Goal: Information Seeking & Learning: Learn about a topic

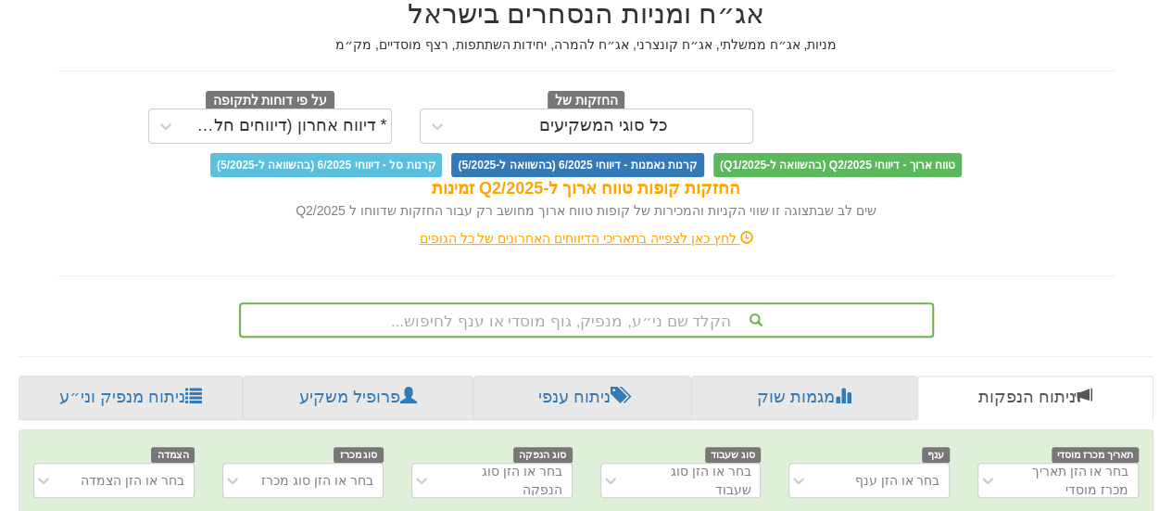
scroll to position [513, 0]
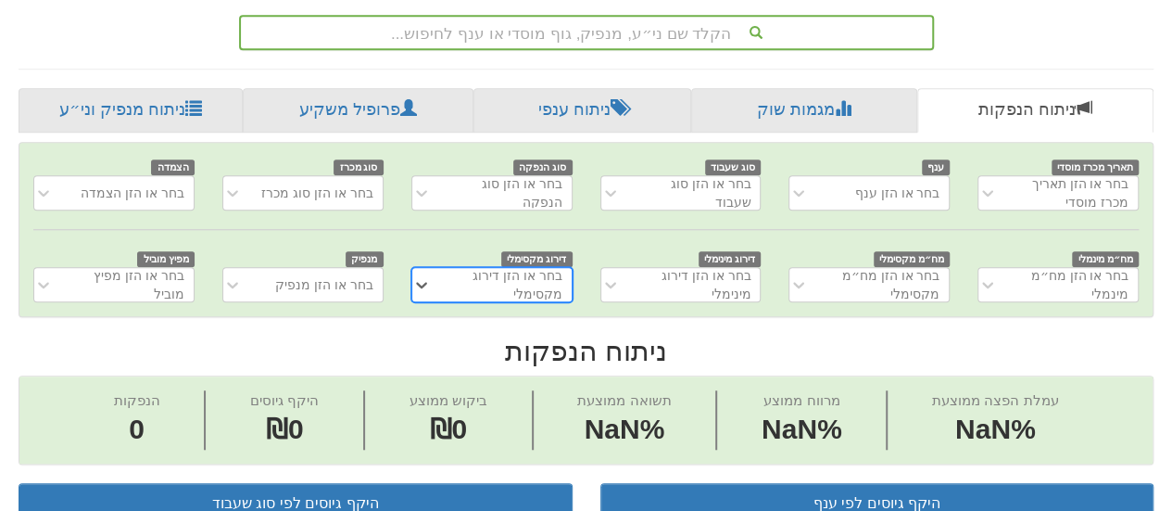
click at [660, 50] on div "הקלד שם ני״ע, מנפיק, גוף מוסדי או ענף לחיפוש..." at bounding box center [586, 32] width 695 height 35
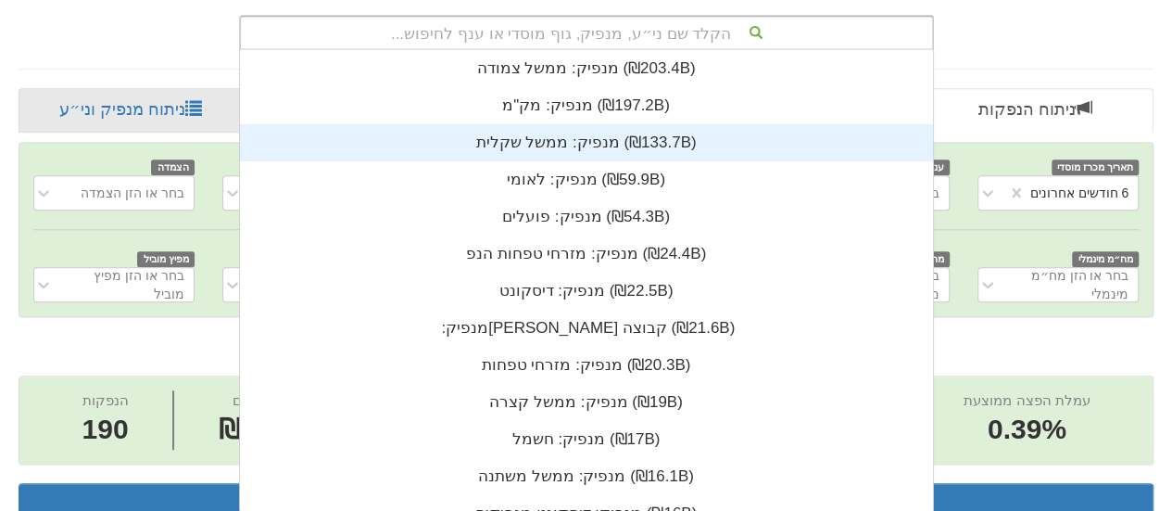
scroll to position [0, 0]
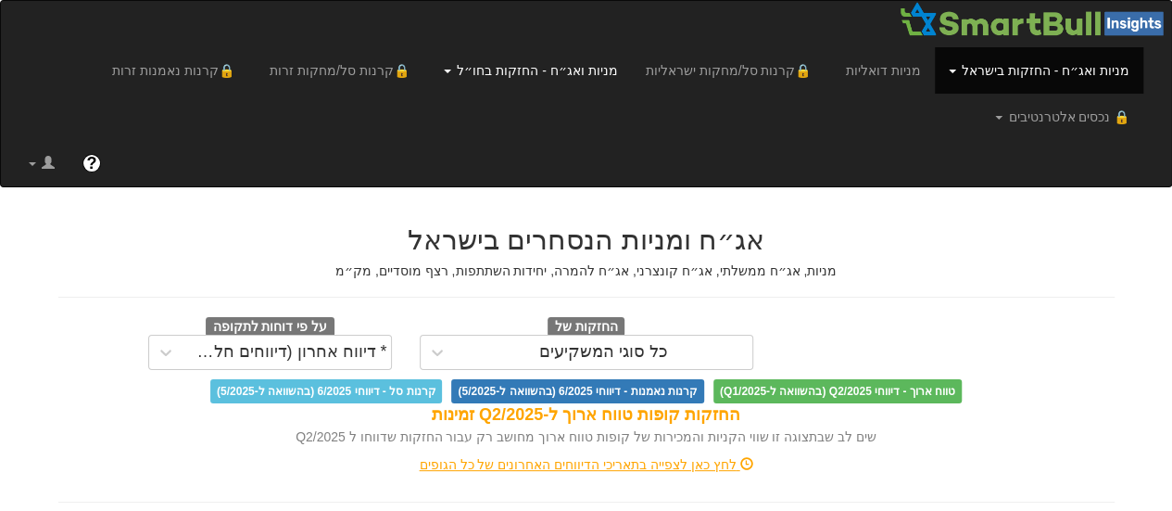
click at [556, 70] on link "מניות ואג״ח - החזקות בחו״ל" at bounding box center [530, 70] width 201 height 46
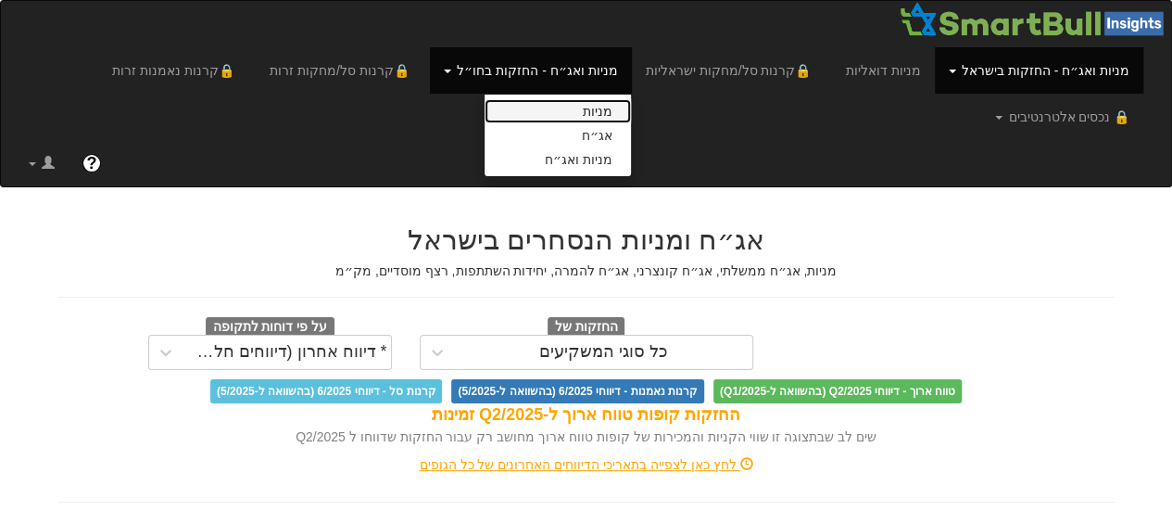
click at [589, 102] on link "מניות" at bounding box center [558, 111] width 146 height 24
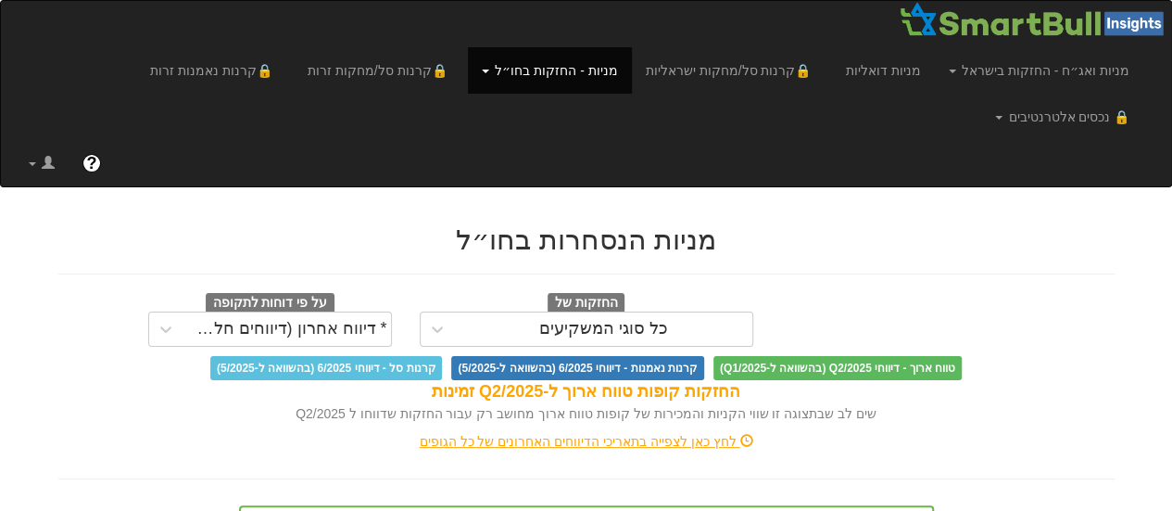
scroll to position [443, 0]
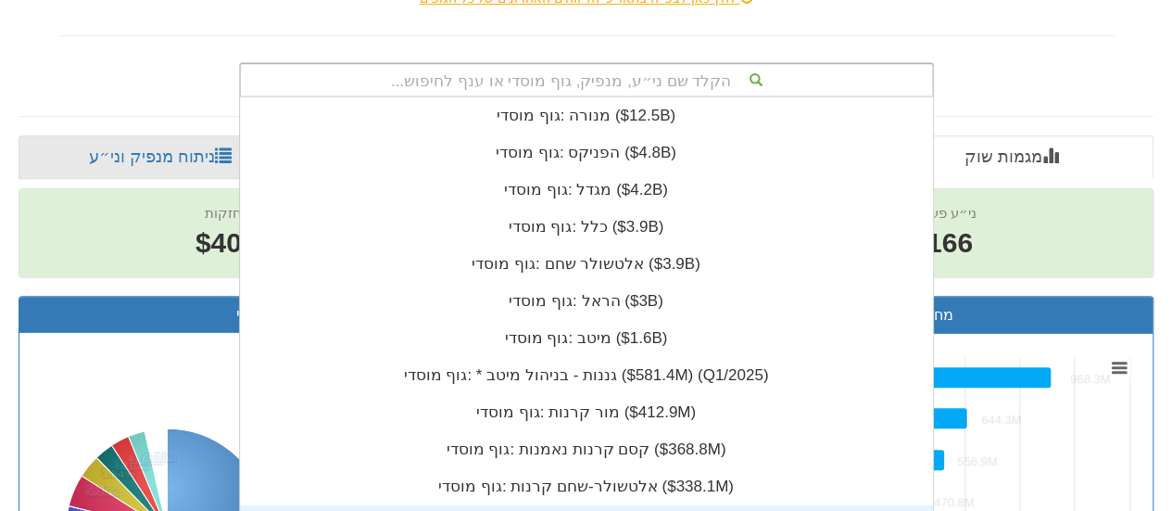
click at [519, 97] on div "הקלד שם ני״ע, מנפיק, גוף מוסדי או ענף לחיפוש... גוף מוסדי: ‎מנורה ‎($12.5B)‏ גו…" at bounding box center [586, 79] width 695 height 35
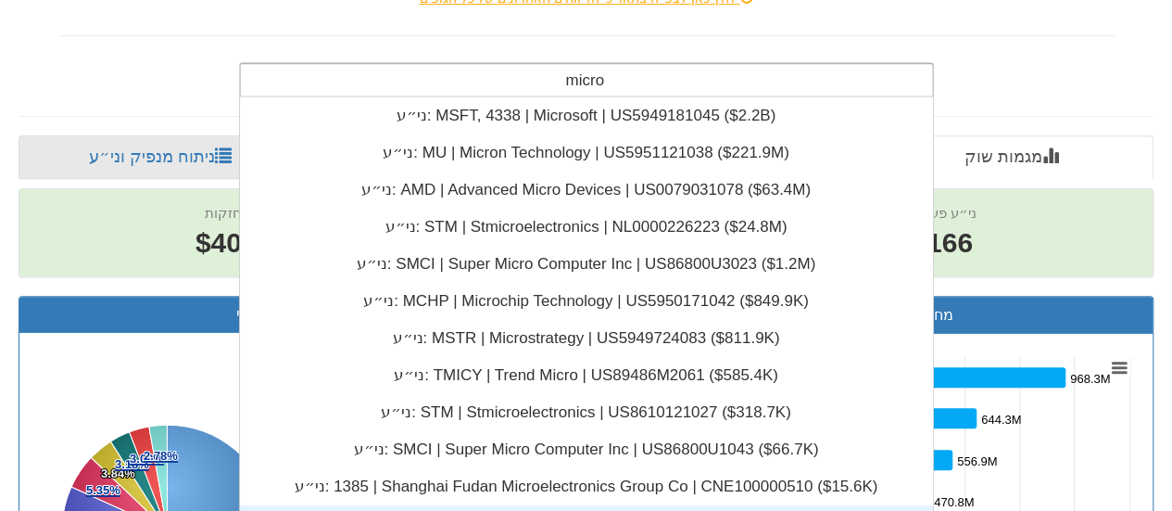
scroll to position [462, 0]
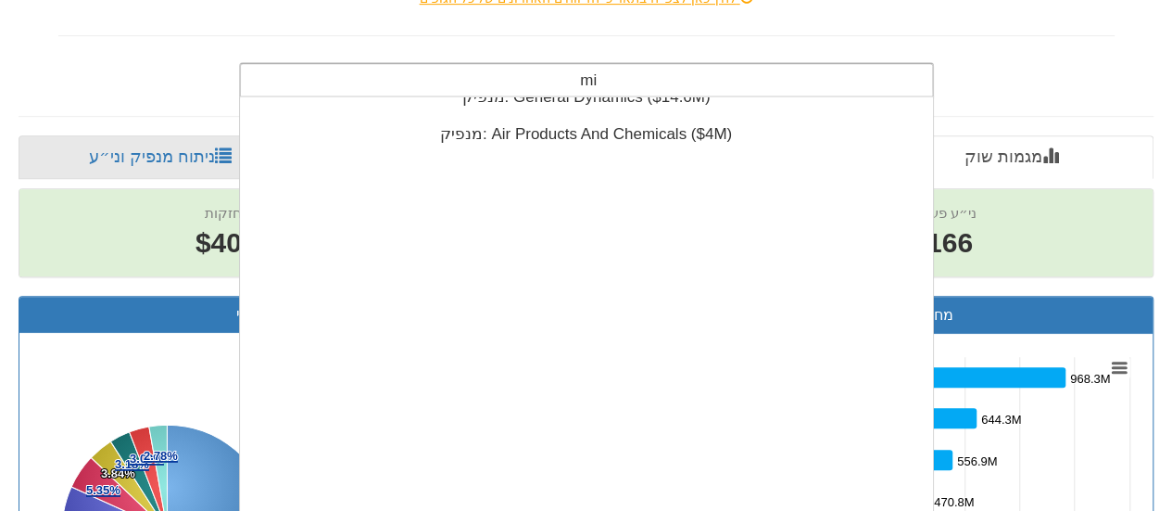
type input "m"
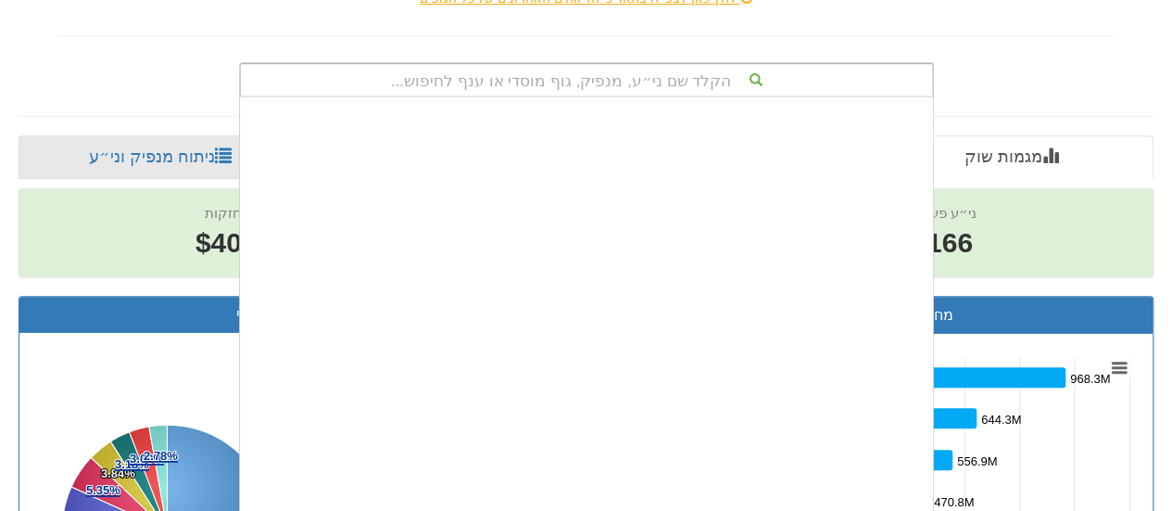
scroll to position [77151, 0]
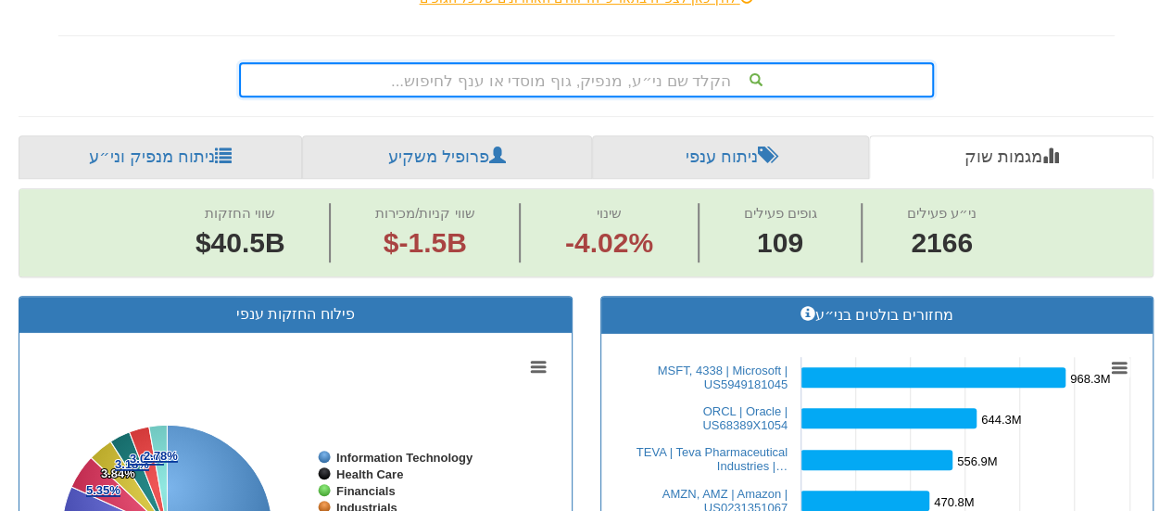
paste input "Microbot"
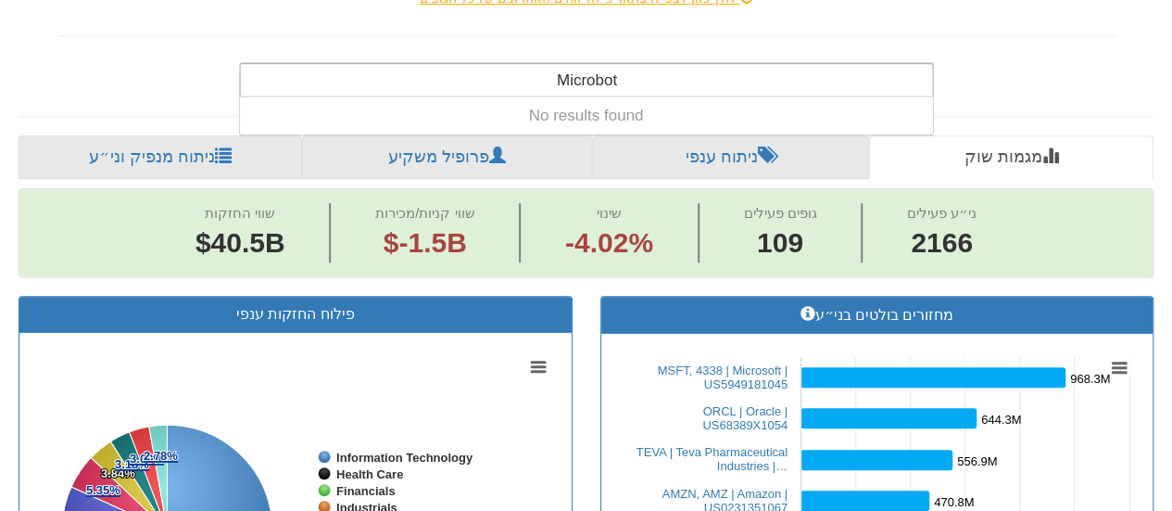
type input "Microbot"
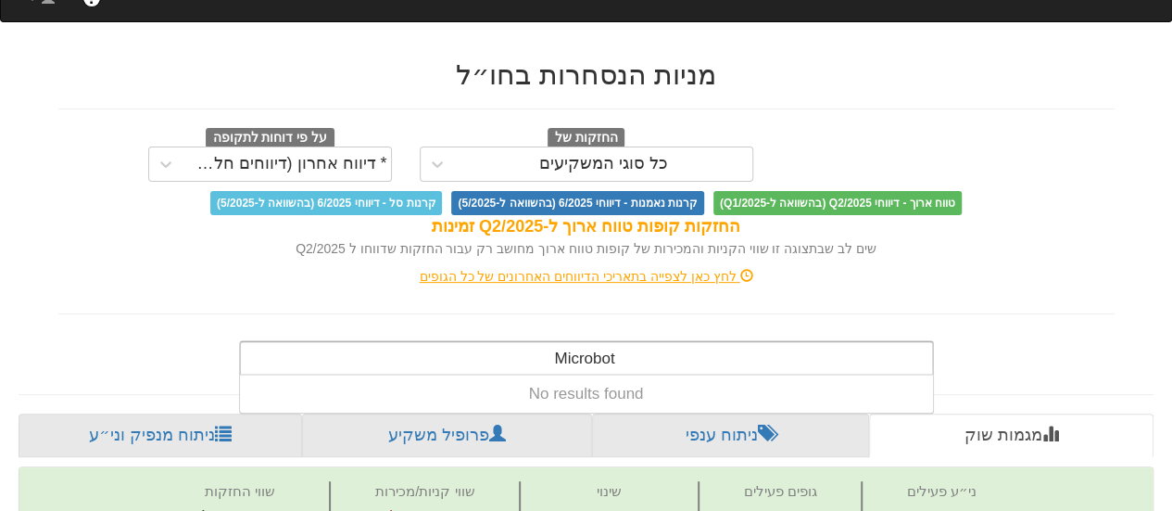
scroll to position [0, 0]
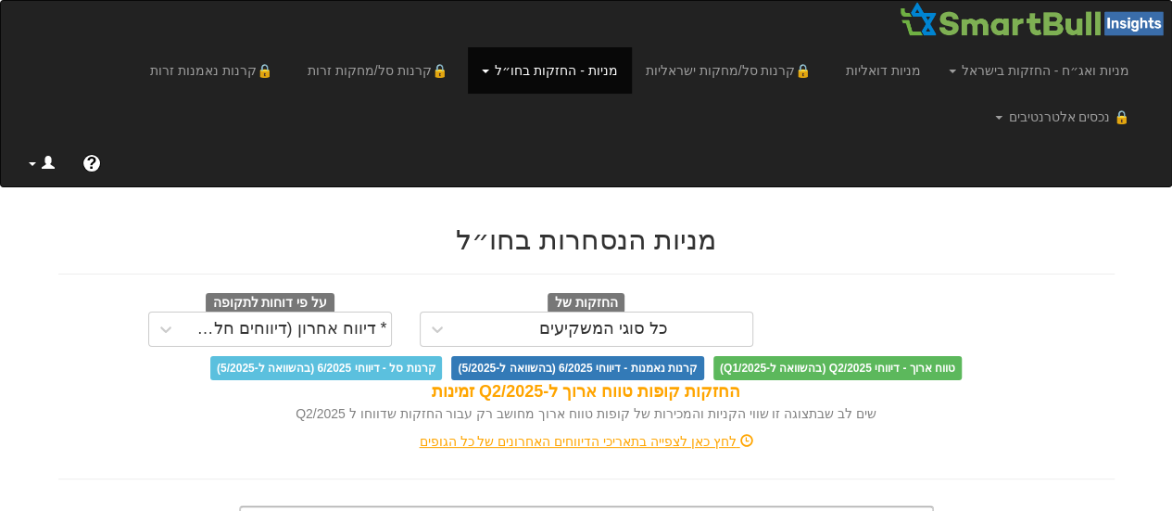
click at [54, 140] on link at bounding box center [42, 163] width 54 height 46
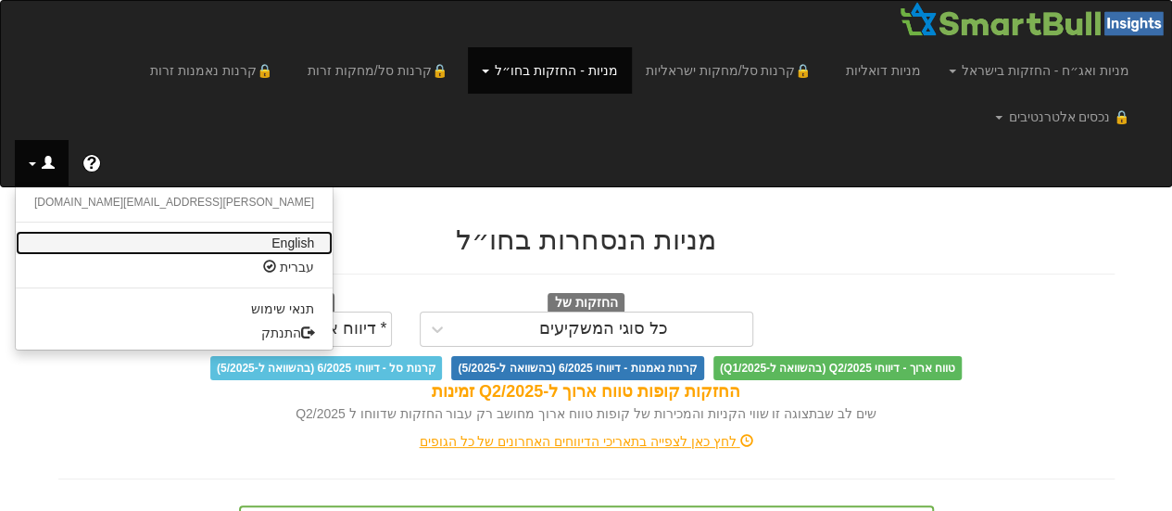
click at [126, 231] on link "English" at bounding box center [174, 243] width 317 height 24
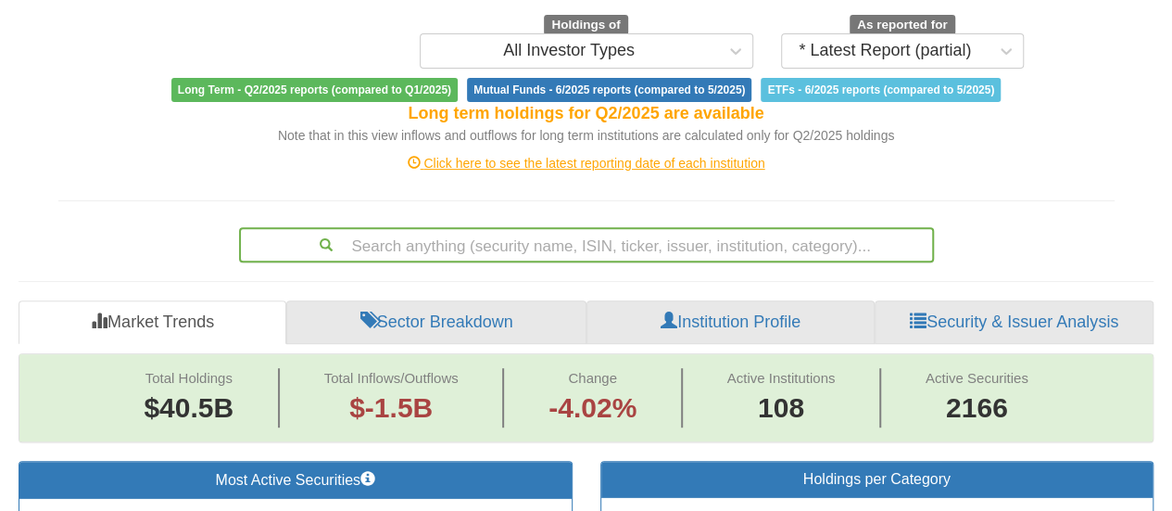
scroll to position [443, 0]
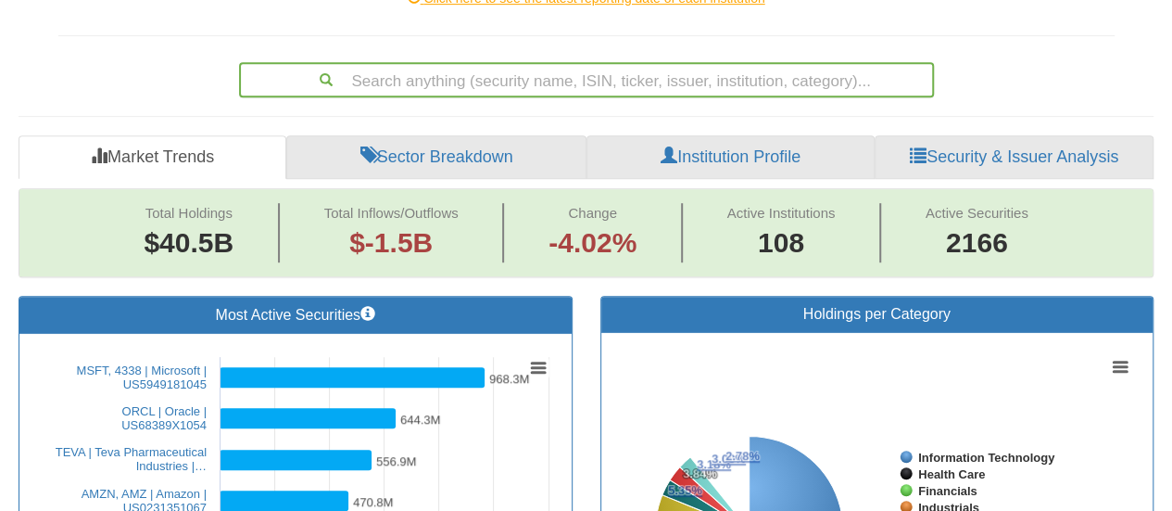
click at [536, 97] on div "Search anything (security name, ISIN, ticker, issuer, institution, category)..." at bounding box center [586, 79] width 695 height 35
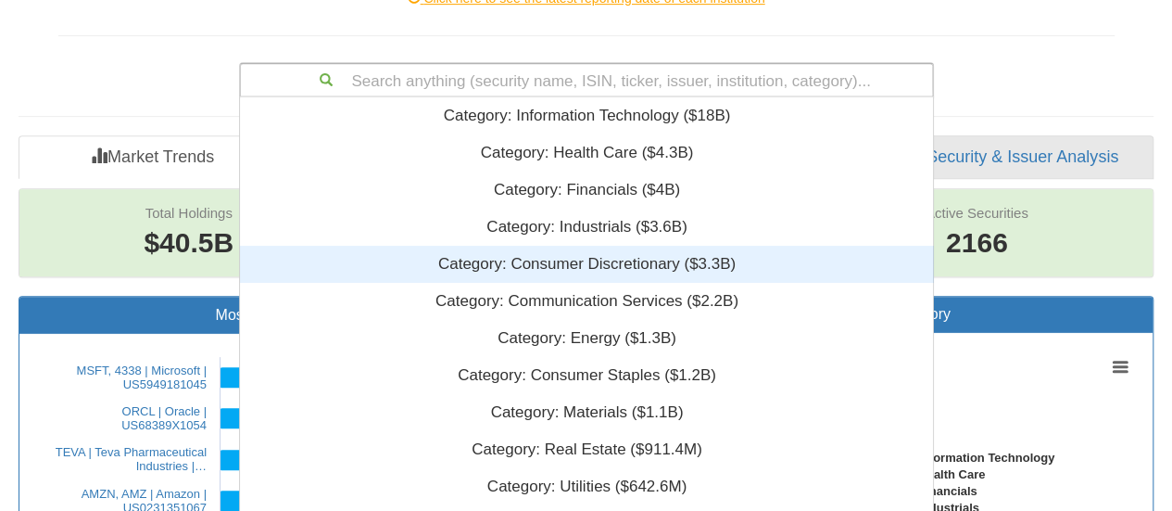
scroll to position [447, 679]
paste input "Microbot"
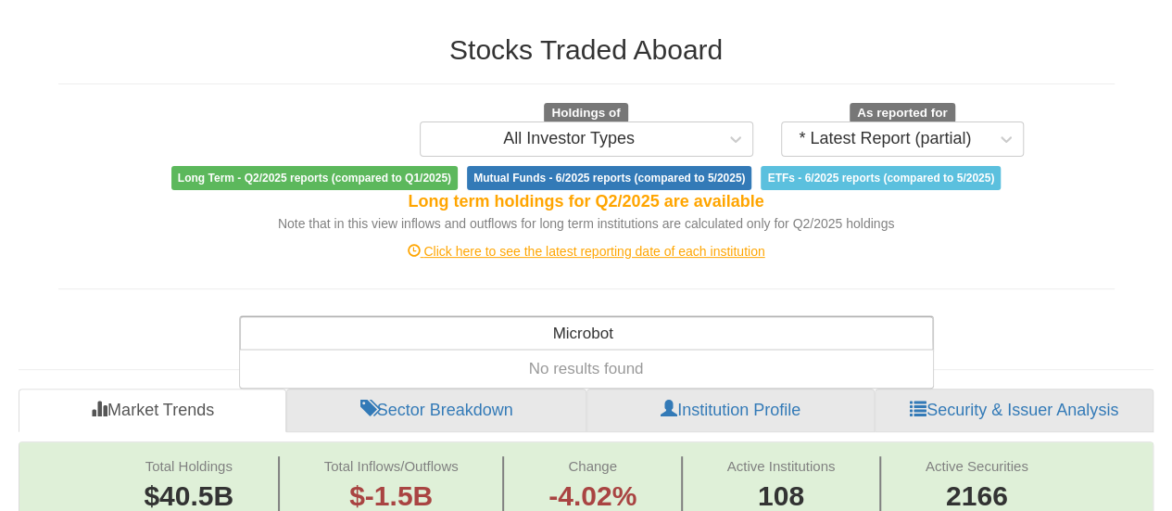
scroll to position [165, 0]
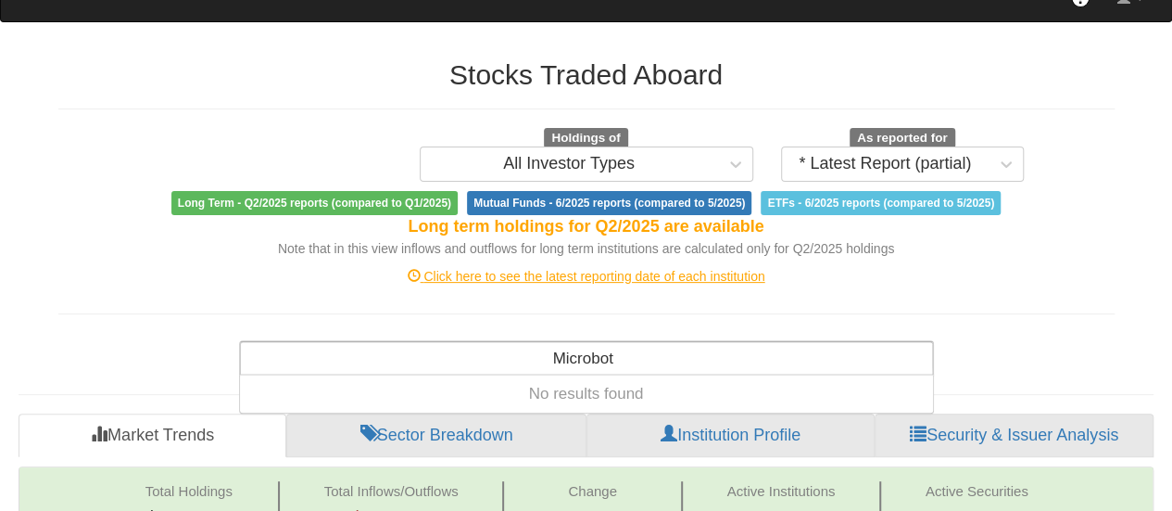
type input "Microbot"
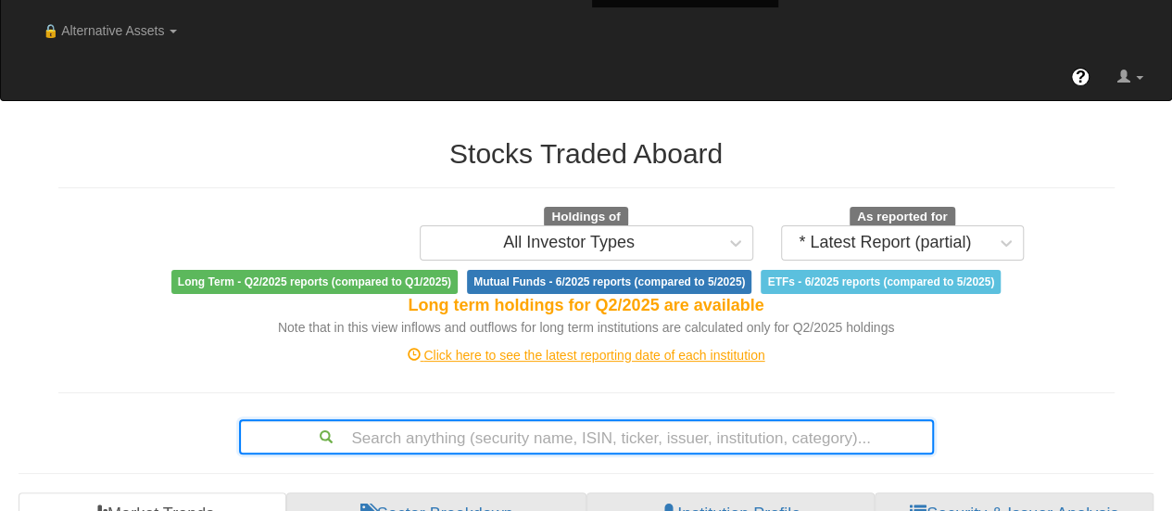
scroll to position [0, 0]
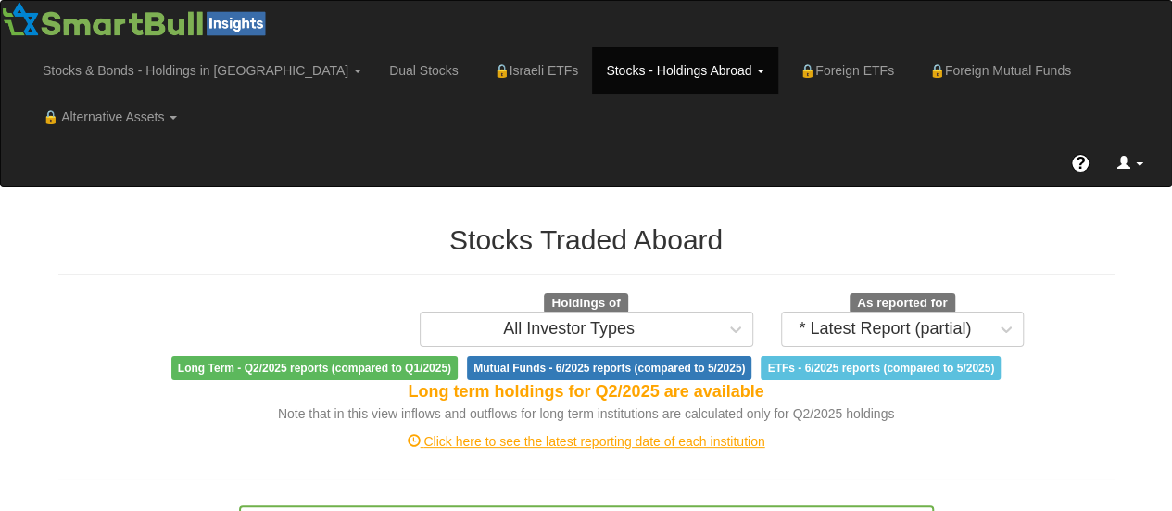
click at [1114, 140] on link at bounding box center [1131, 163] width 54 height 46
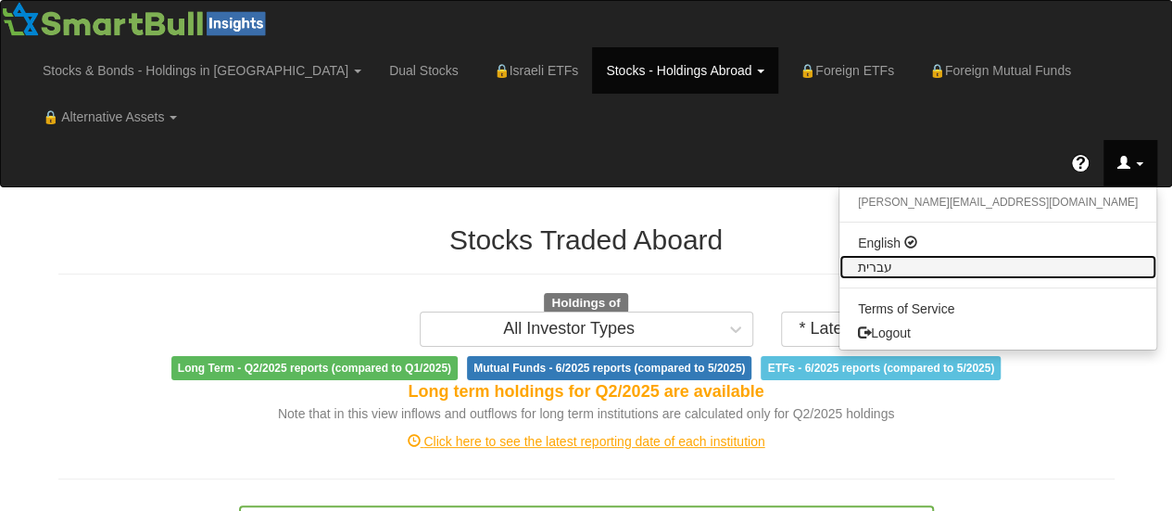
click at [1077, 255] on link "עברית" at bounding box center [998, 267] width 317 height 24
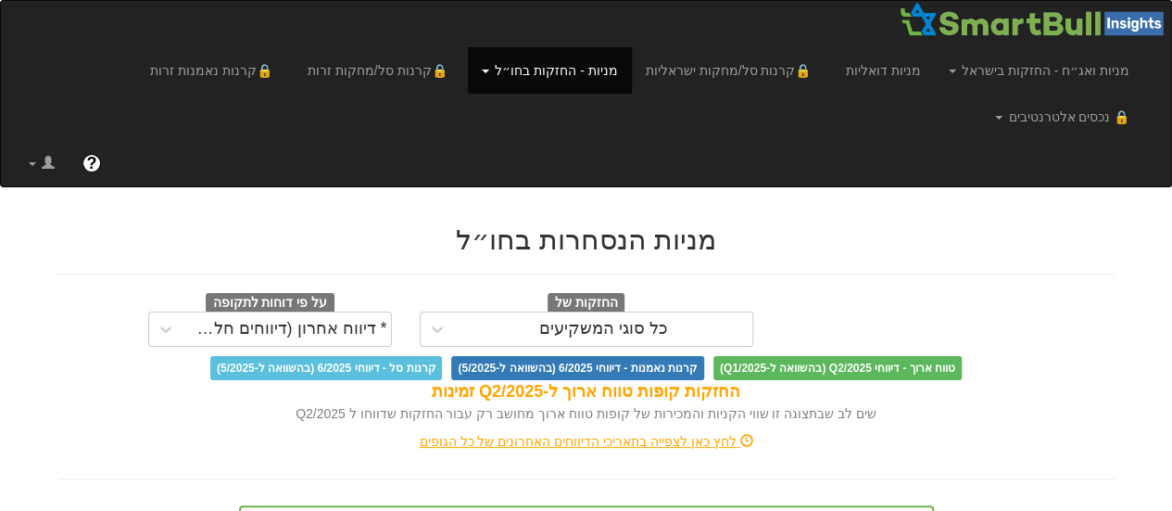
click at [602, 68] on link "מניות - החזקות בחו״ל" at bounding box center [549, 70] width 163 height 46
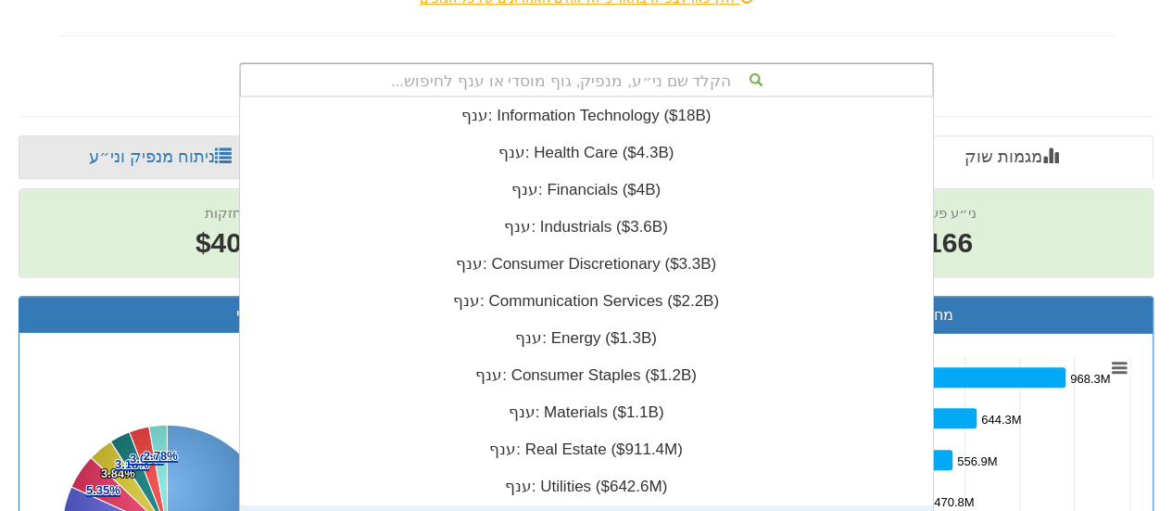
scroll to position [462, 0]
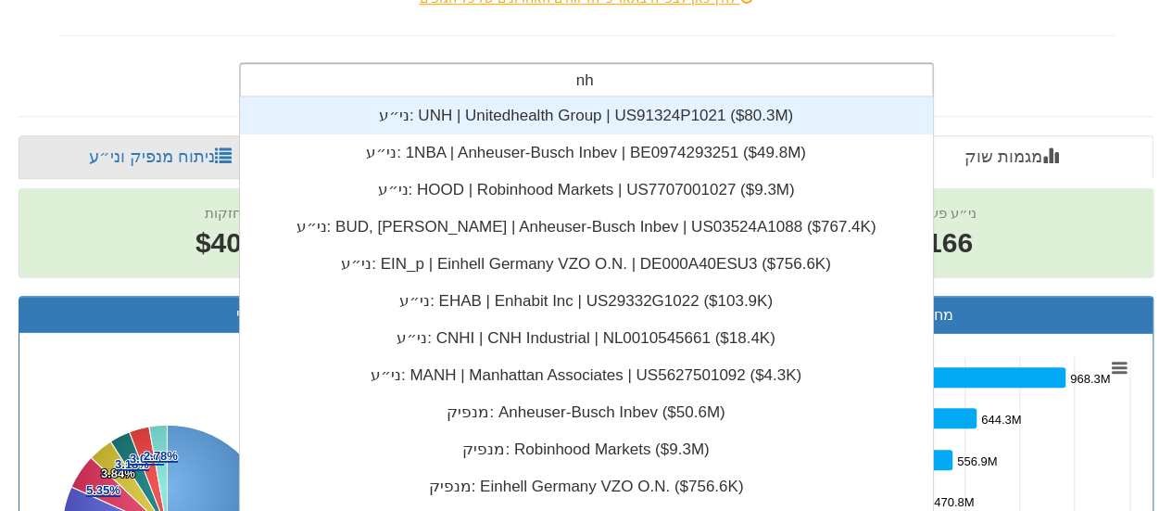
type input "n"
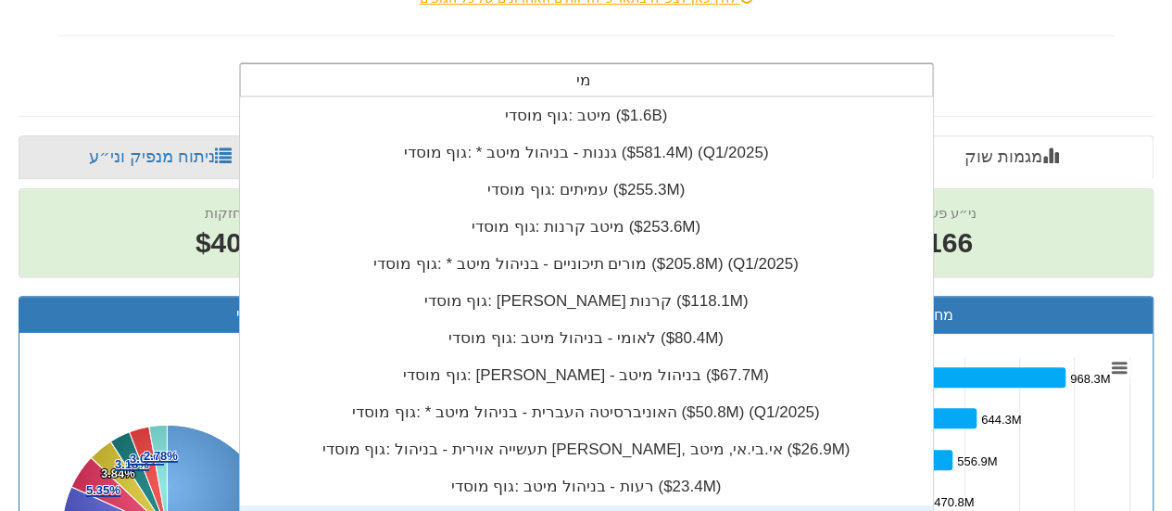
type input "מ"
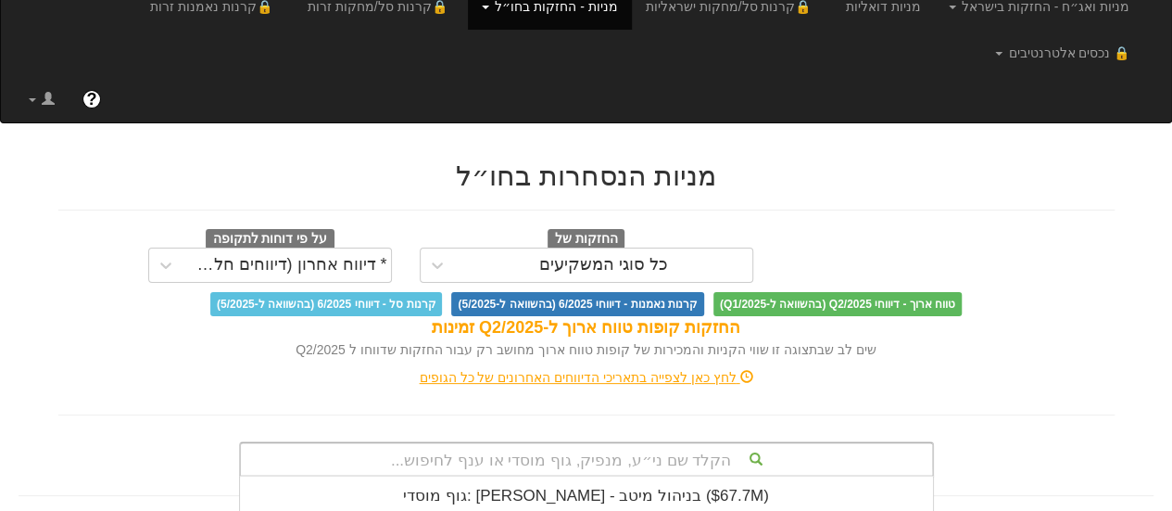
scroll to position [0, 0]
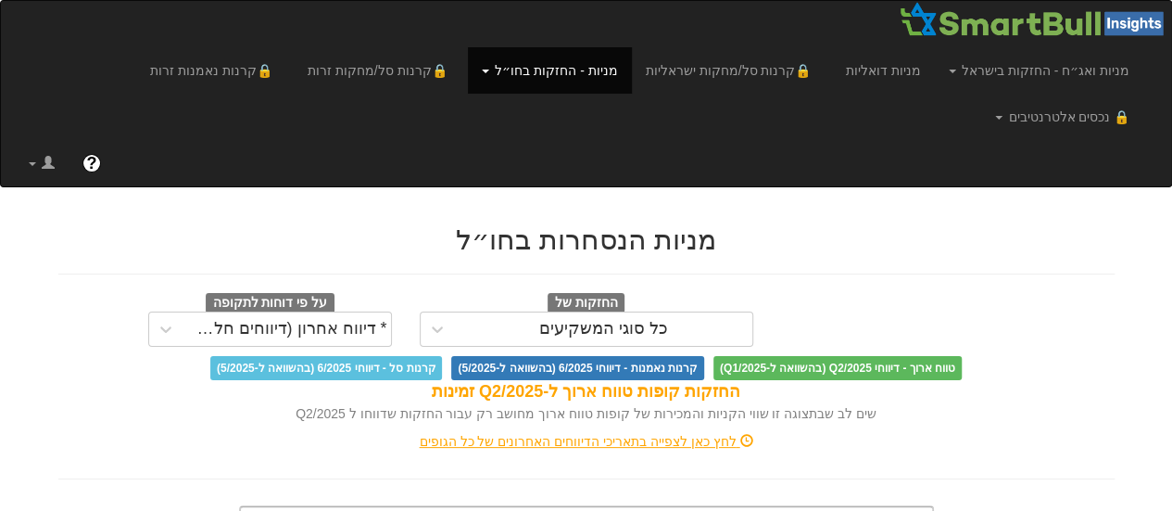
click at [717, 273] on hr at bounding box center [586, 273] width 1057 height 1
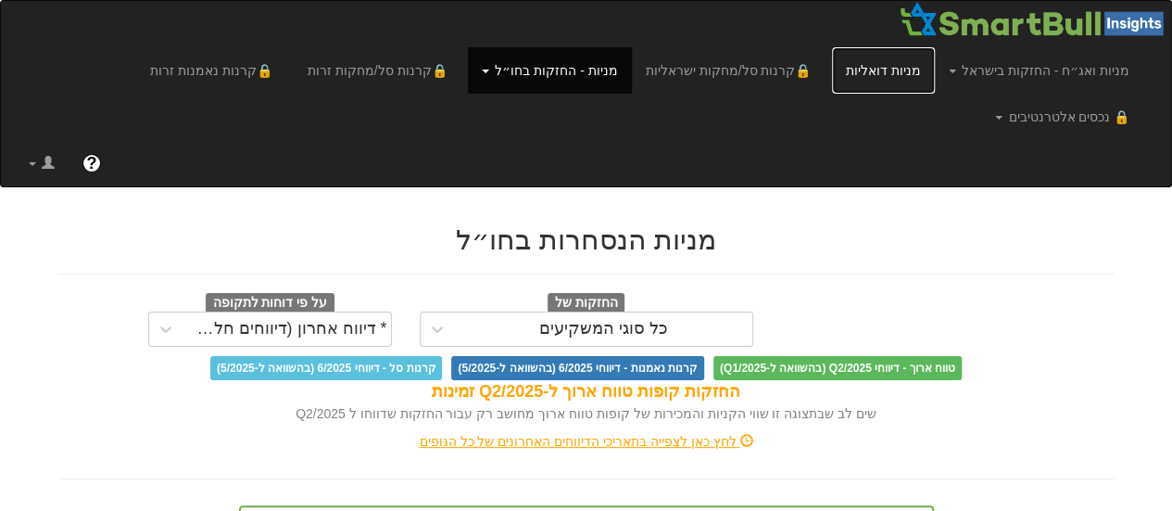
click at [898, 73] on link "מניות דואליות" at bounding box center [883, 70] width 103 height 46
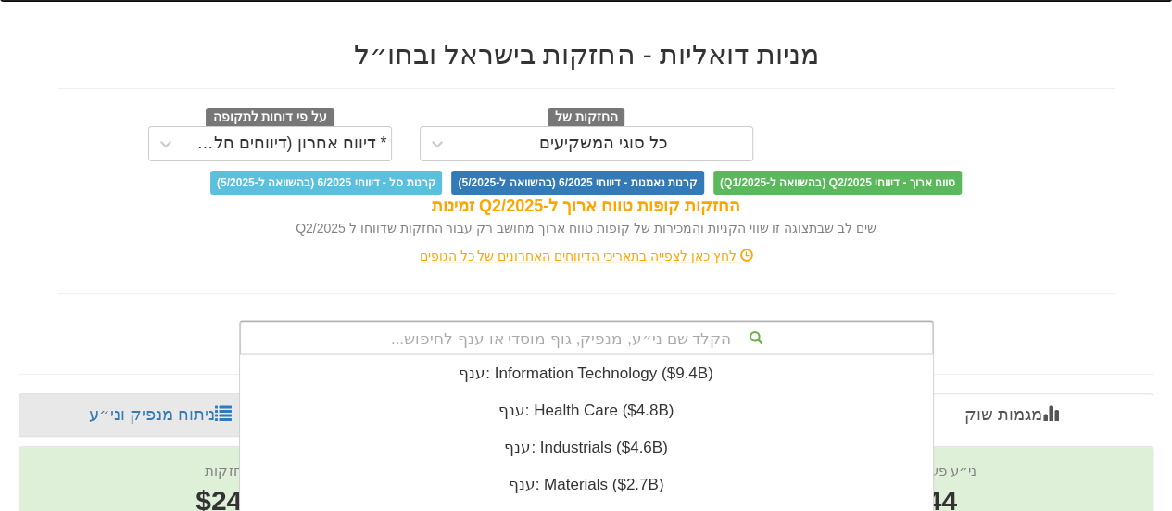
scroll to position [489, 0]
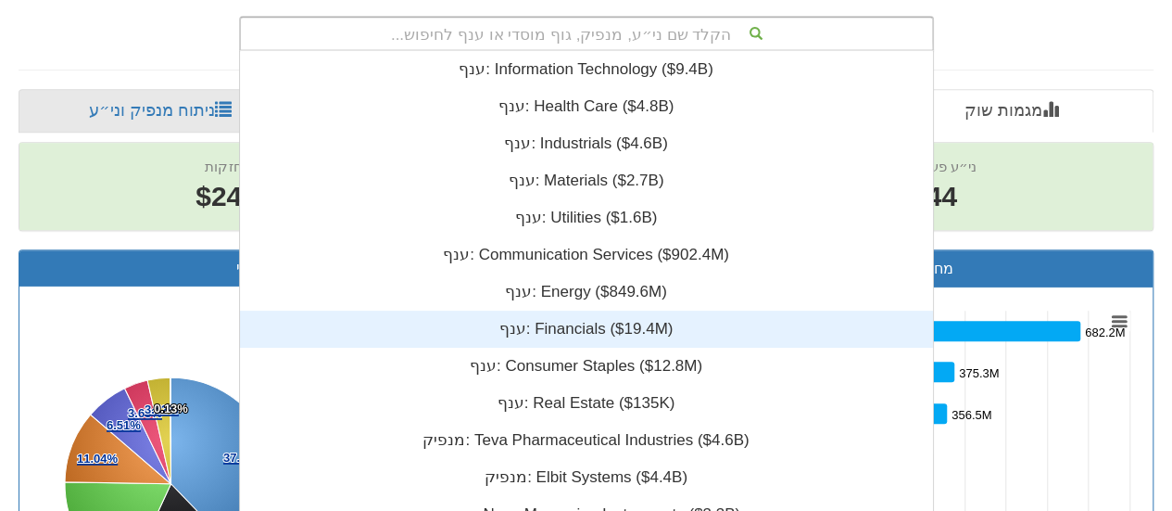
drag, startPoint x: 621, startPoint y: 324, endPoint x: 554, endPoint y: 227, distance: 118.0
click at [621, 51] on div "הקלד שם ני״ע, מנפיק, גוף מוסדי או ענף לחיפוש... ענף: ‎Information Technology ‎(…" at bounding box center [586, 33] width 695 height 35
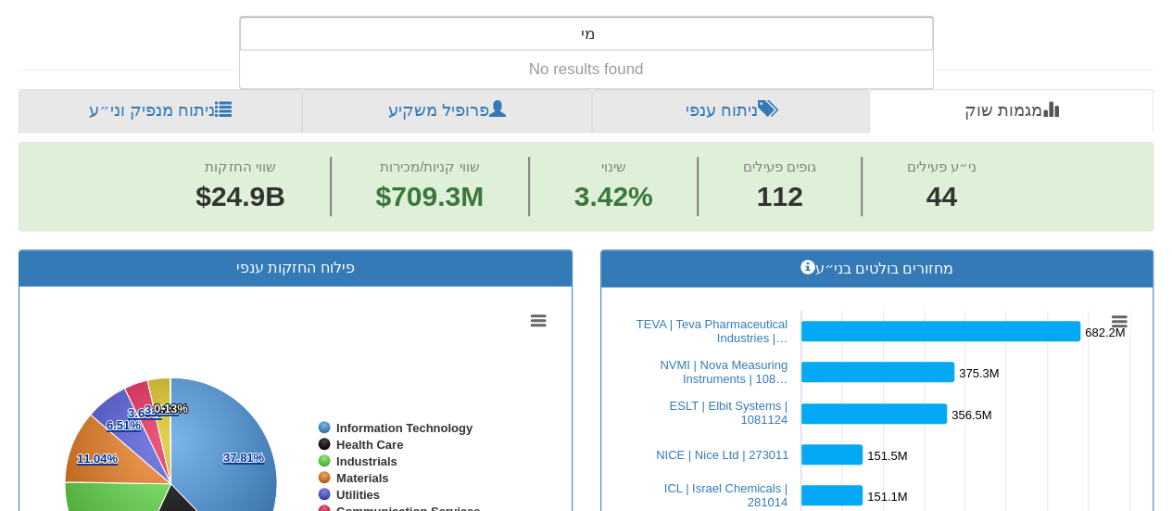
type input "מ"
